Goal: Task Accomplishment & Management: Use online tool/utility

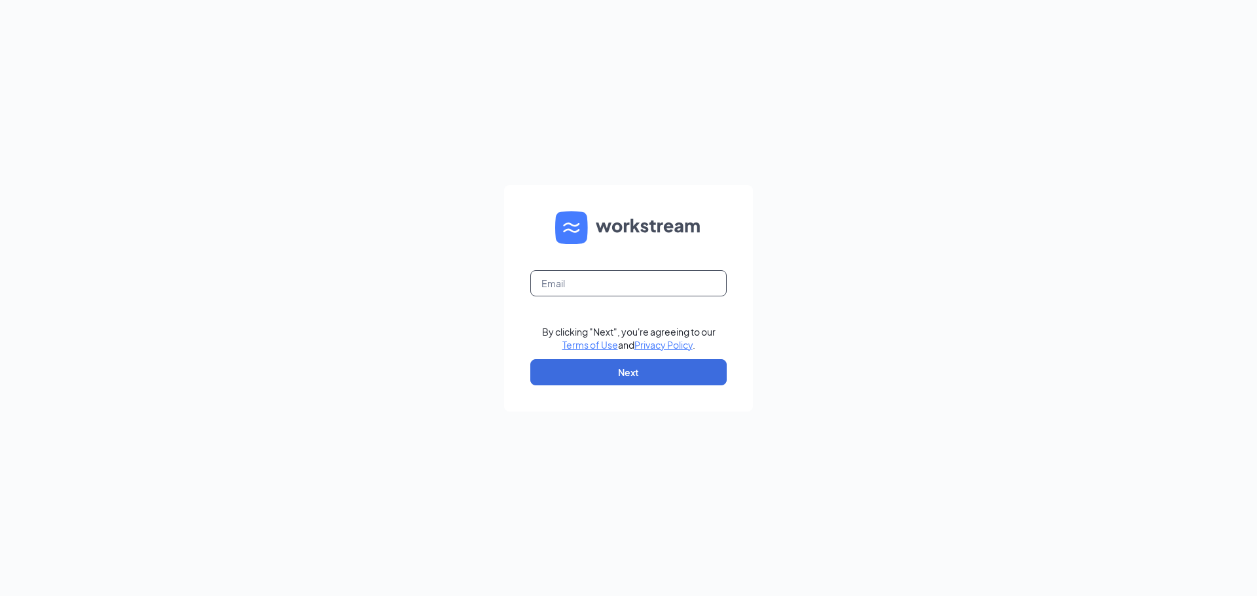
click at [552, 283] on input "text" at bounding box center [628, 283] width 196 height 26
type input "[EMAIL_ADDRESS][DOMAIN_NAME]"
click at [594, 372] on button "Next" at bounding box center [628, 372] width 196 height 26
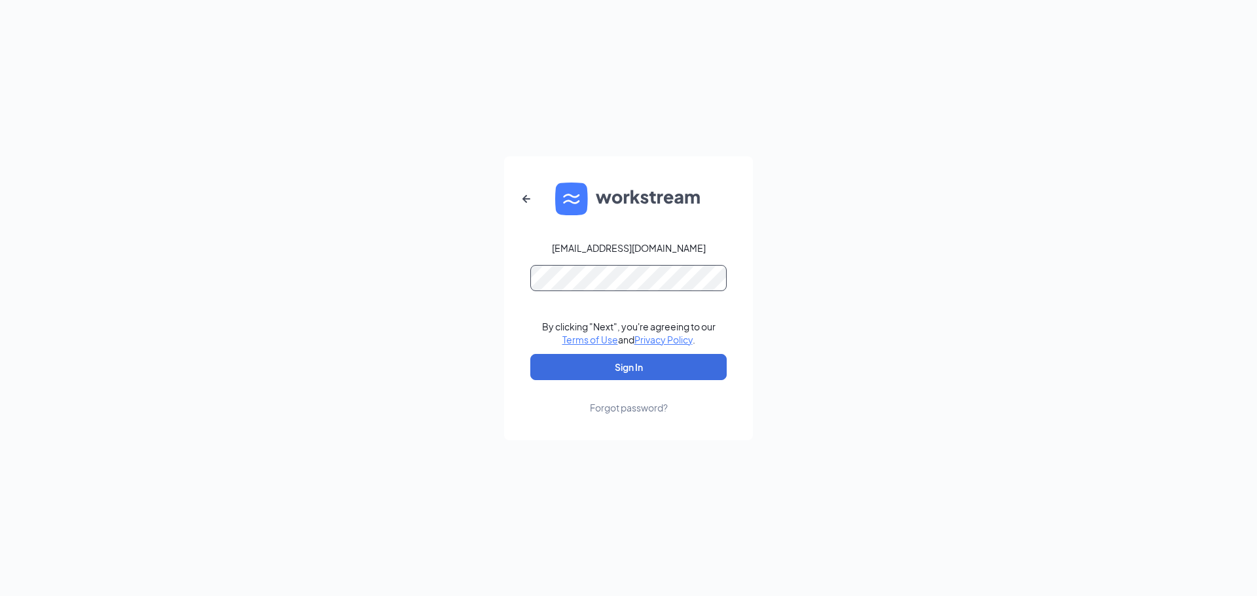
click at [530, 354] on button "Sign In" at bounding box center [628, 367] width 196 height 26
click at [683, 372] on button "Sign In" at bounding box center [628, 367] width 196 height 26
click at [711, 374] on button "Sign In" at bounding box center [628, 367] width 196 height 26
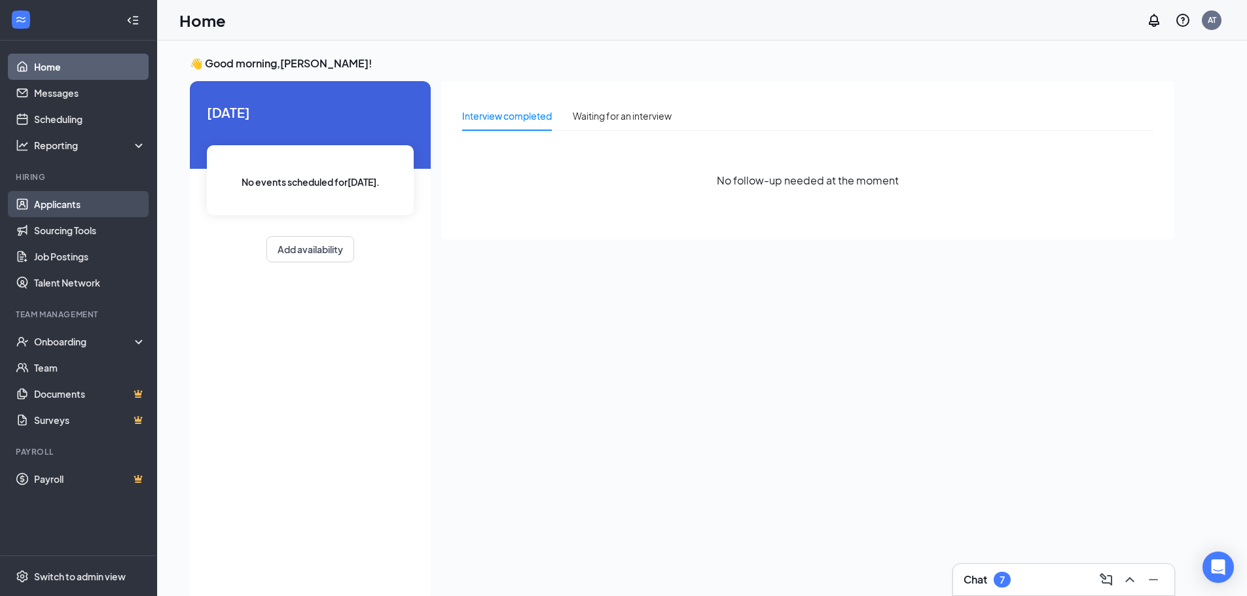
click at [41, 207] on link "Applicants" at bounding box center [90, 204] width 112 height 26
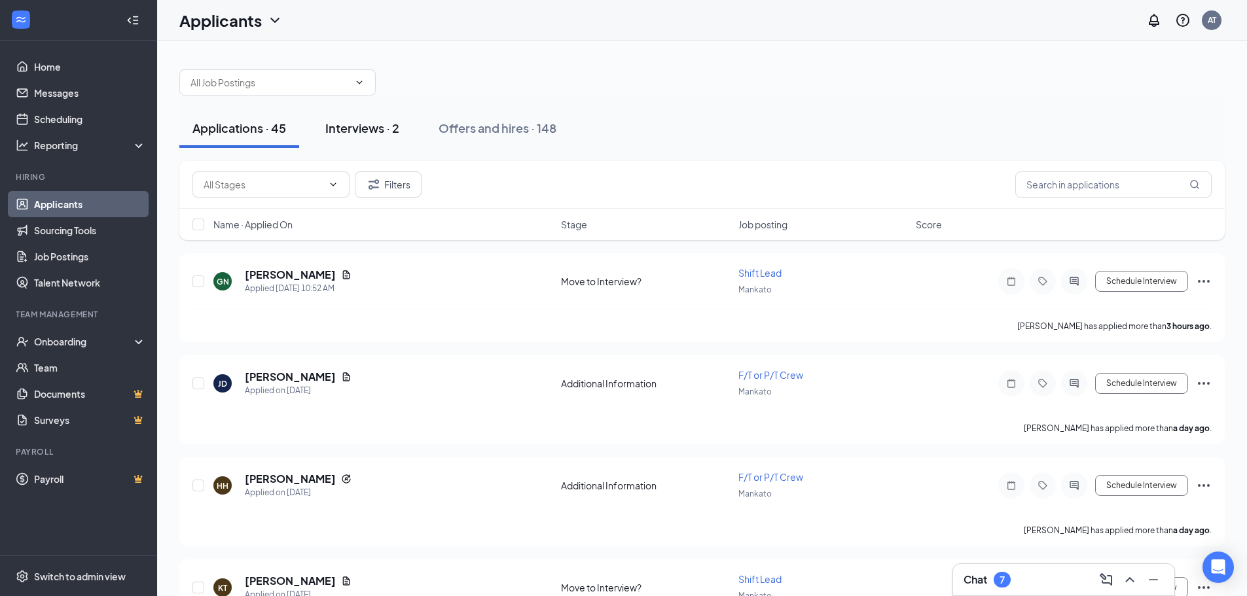
click at [376, 135] on div "Interviews · 2" at bounding box center [362, 128] width 74 height 16
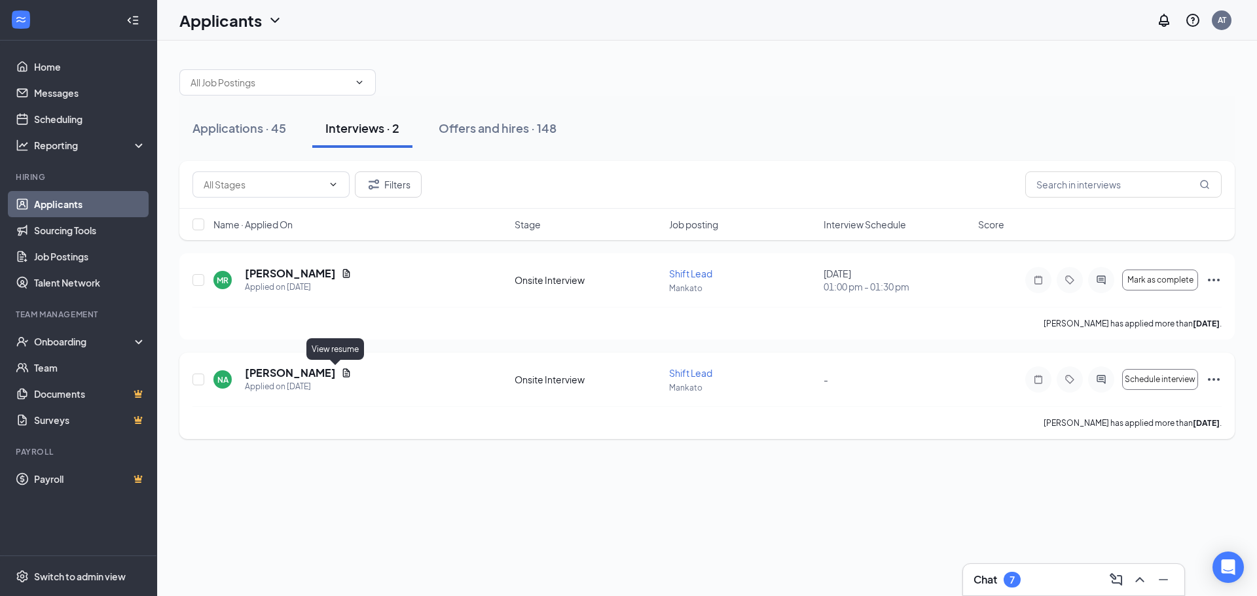
click at [343, 371] on icon "Document" at bounding box center [346, 373] width 7 height 9
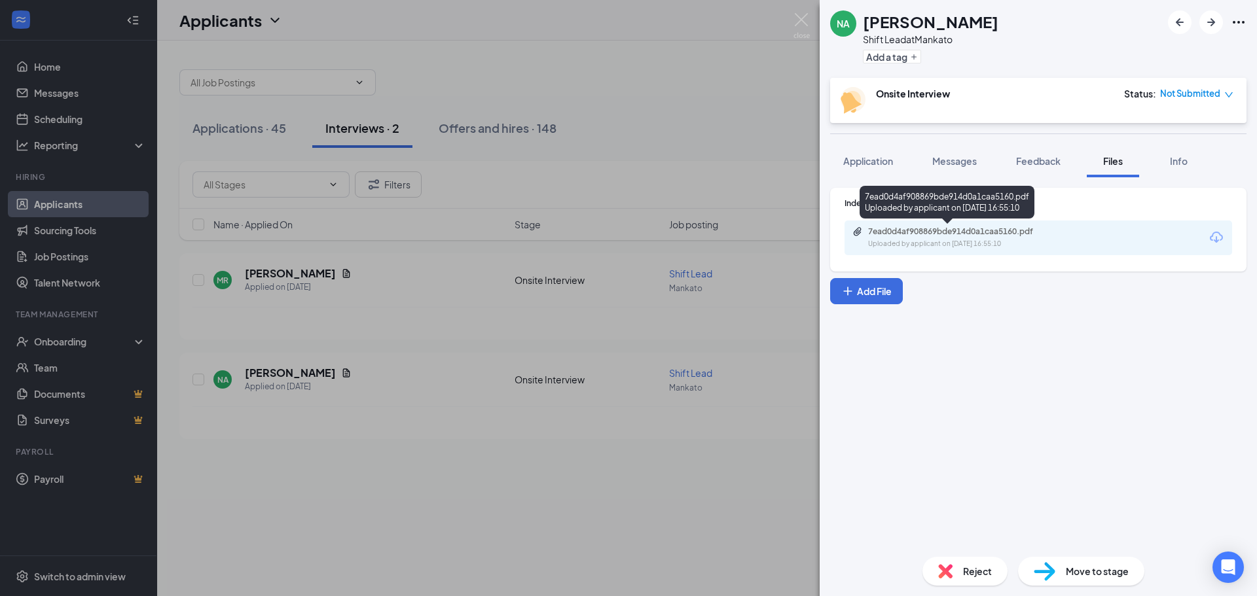
click at [955, 245] on div "Uploaded by applicant on [DATE] 16:55:10" at bounding box center [966, 244] width 196 height 10
click at [797, 16] on img at bounding box center [801, 26] width 16 height 26
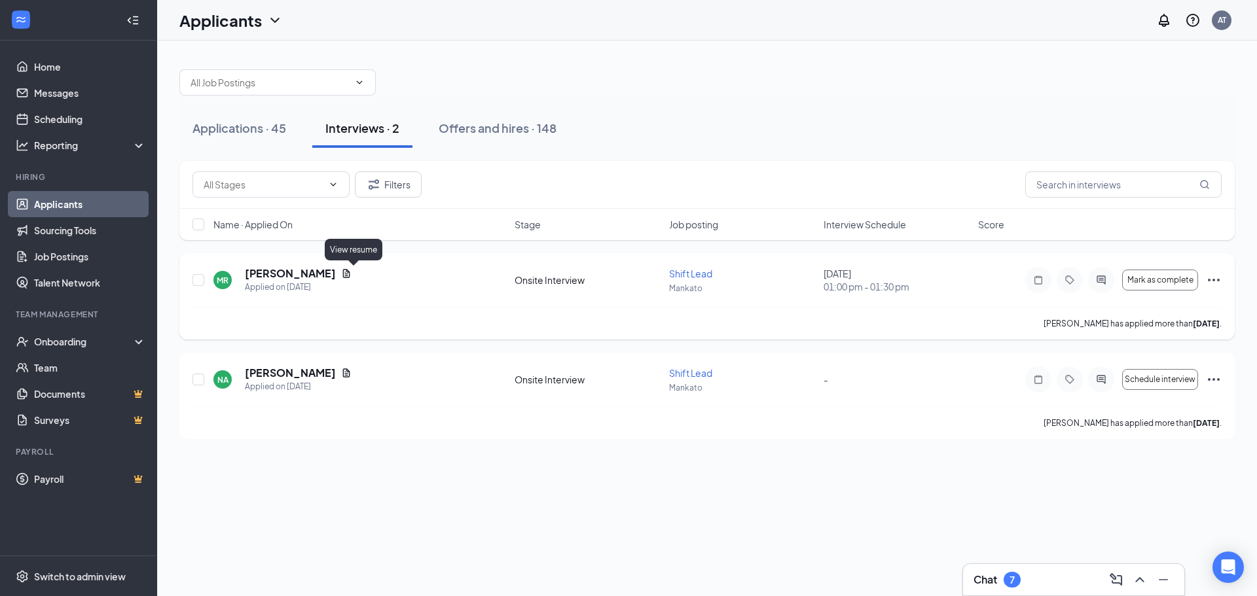
click at [350, 272] on icon "Document" at bounding box center [346, 273] width 7 height 9
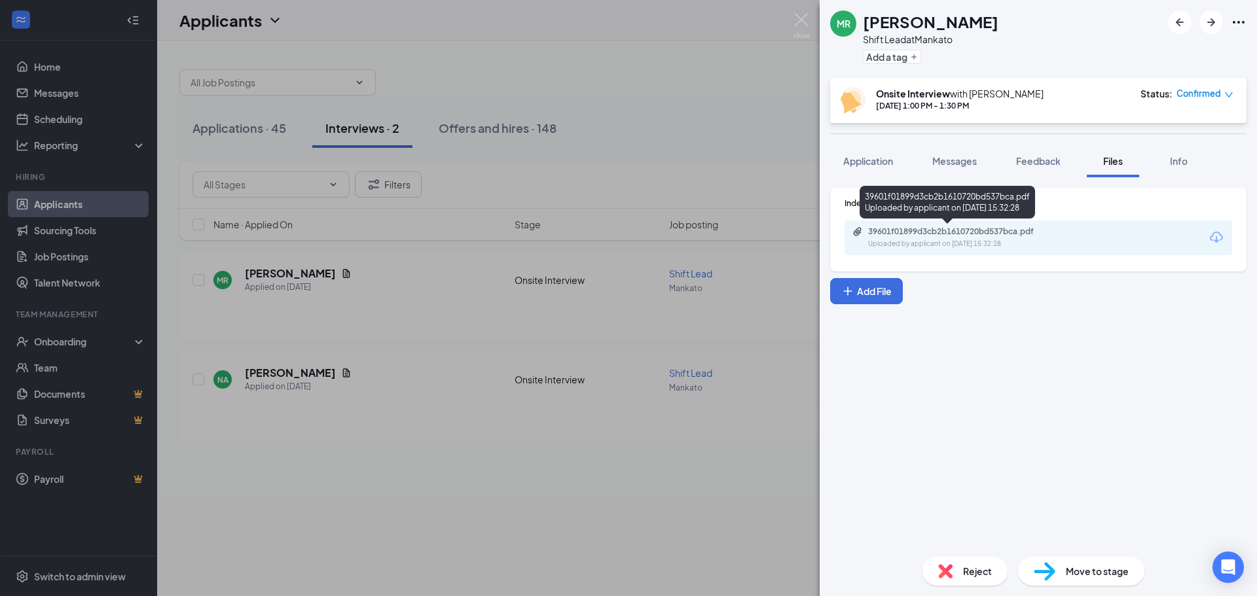
click at [971, 236] on div "39601f01899d3cb2b1610720bd537bca.pdf" at bounding box center [959, 232] width 183 height 10
click at [804, 16] on img at bounding box center [801, 26] width 16 height 26
